Goal: Task Accomplishment & Management: Complete application form

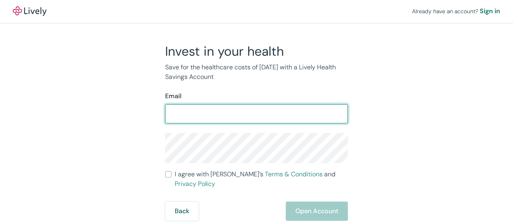
click at [248, 112] on input "Email" at bounding box center [256, 114] width 183 height 16
type input "[EMAIL_ADDRESS][DOMAIN_NAME]"
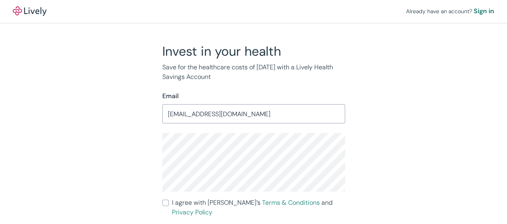
click at [163, 202] on input "I agree with Lively’s Terms & Conditions and Privacy Policy" at bounding box center [165, 203] width 6 height 6
checkbox input "true"
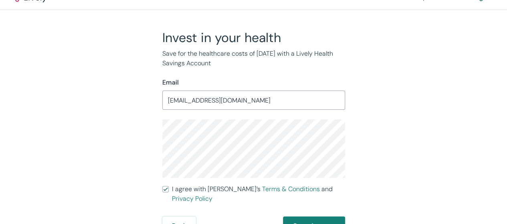
scroll to position [15, 0]
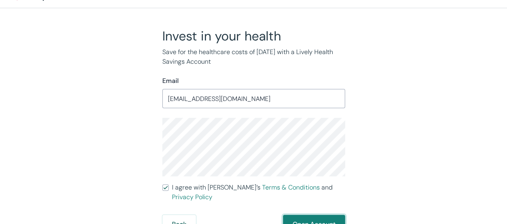
click at [315, 215] on button "Open Account" at bounding box center [314, 224] width 62 height 19
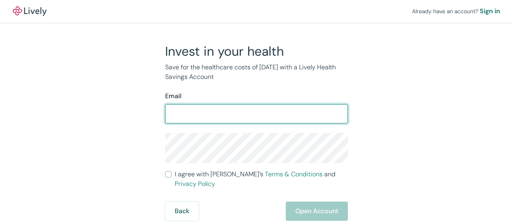
click at [245, 114] on input "Email" at bounding box center [256, 114] width 183 height 16
type input "ananole@hotmail.com"
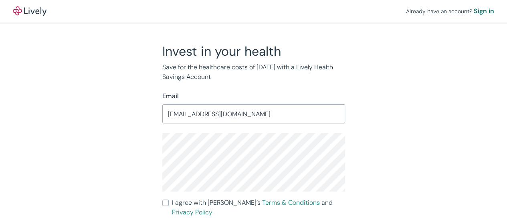
click at [166, 201] on input "I agree with Lively’s Terms & Conditions and Privacy Policy" at bounding box center [165, 203] width 6 height 6
checkbox input "true"
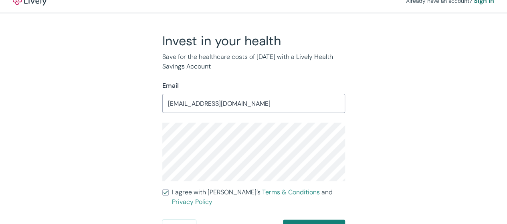
scroll to position [15, 0]
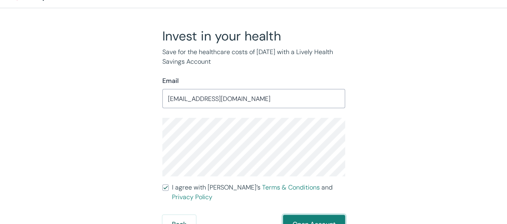
click at [318, 215] on button "Open Account" at bounding box center [314, 224] width 62 height 19
